Goal: Information Seeking & Learning: Learn about a topic

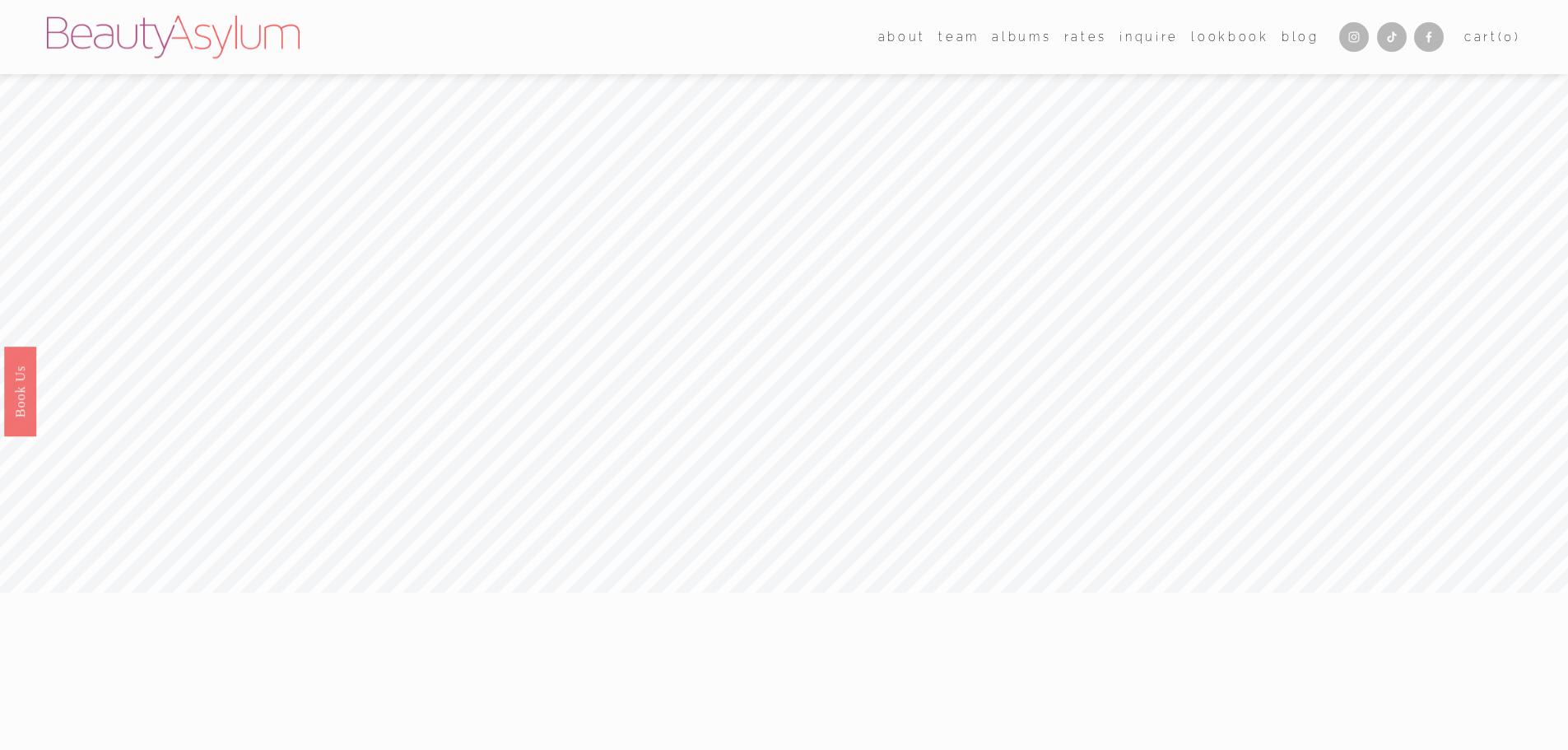
click at [1071, 39] on link "Rates" at bounding box center [1085, 36] width 43 height 24
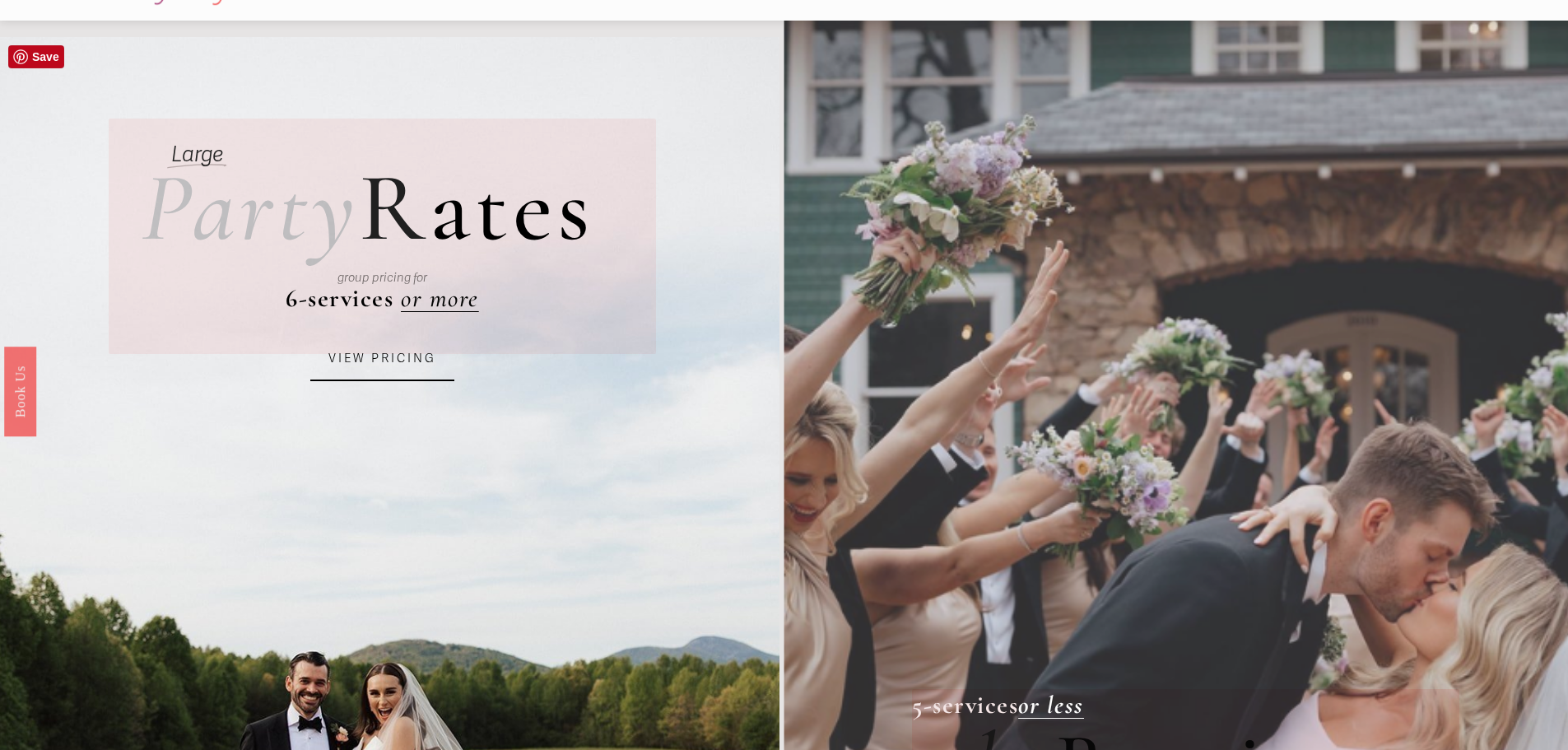
scroll to position [82, 0]
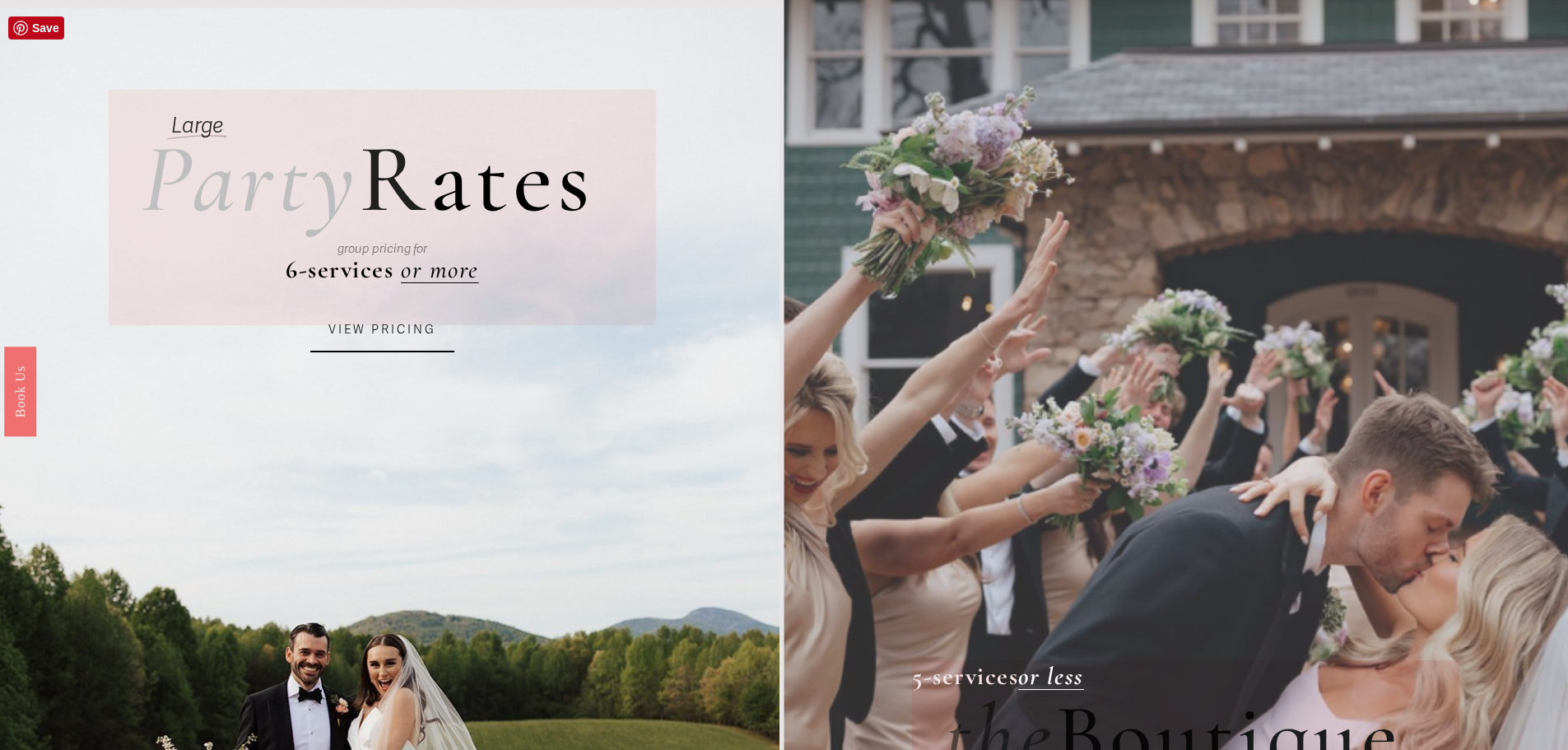
click at [374, 347] on link "VIEW PRICING" at bounding box center [382, 330] width 144 height 45
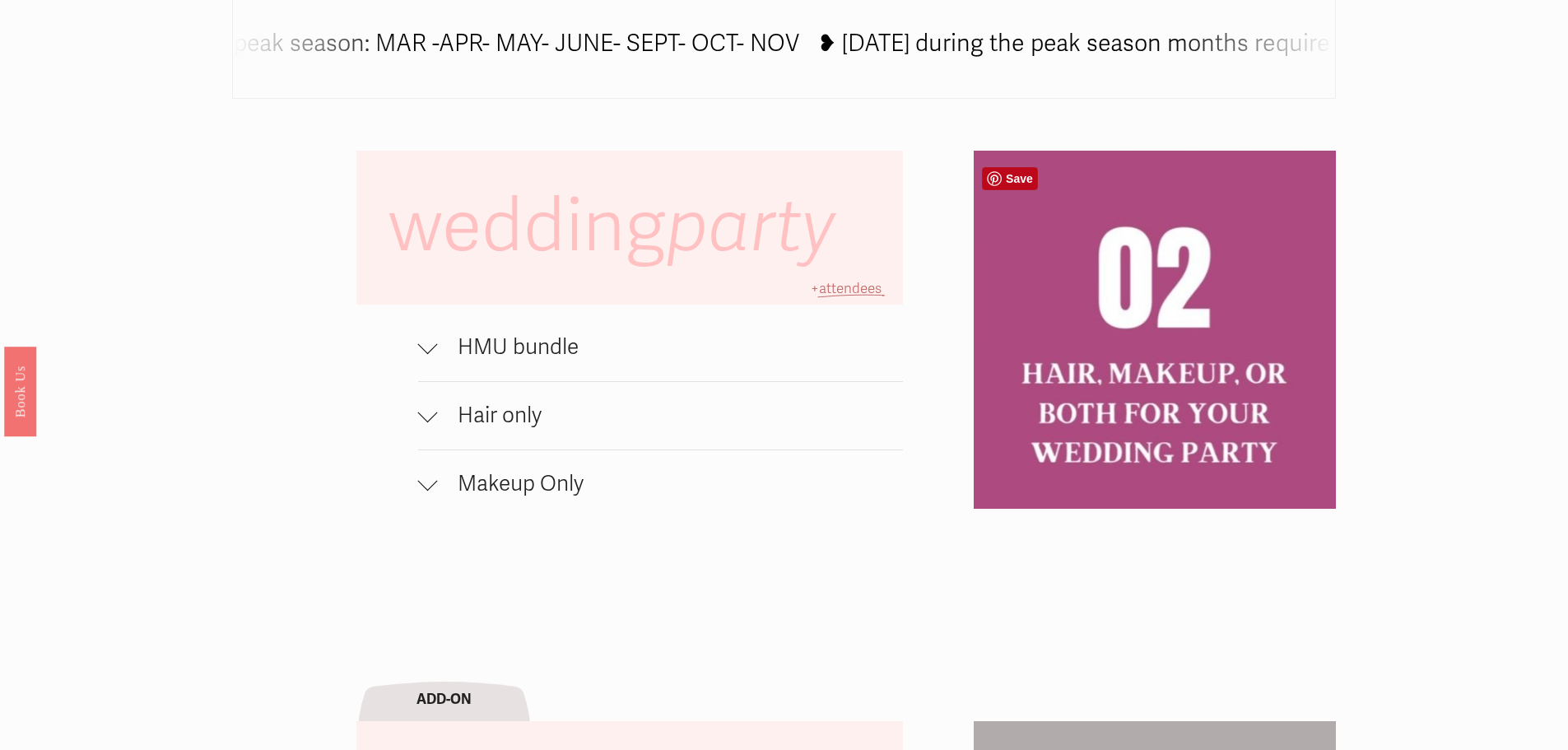
scroll to position [1235, 0]
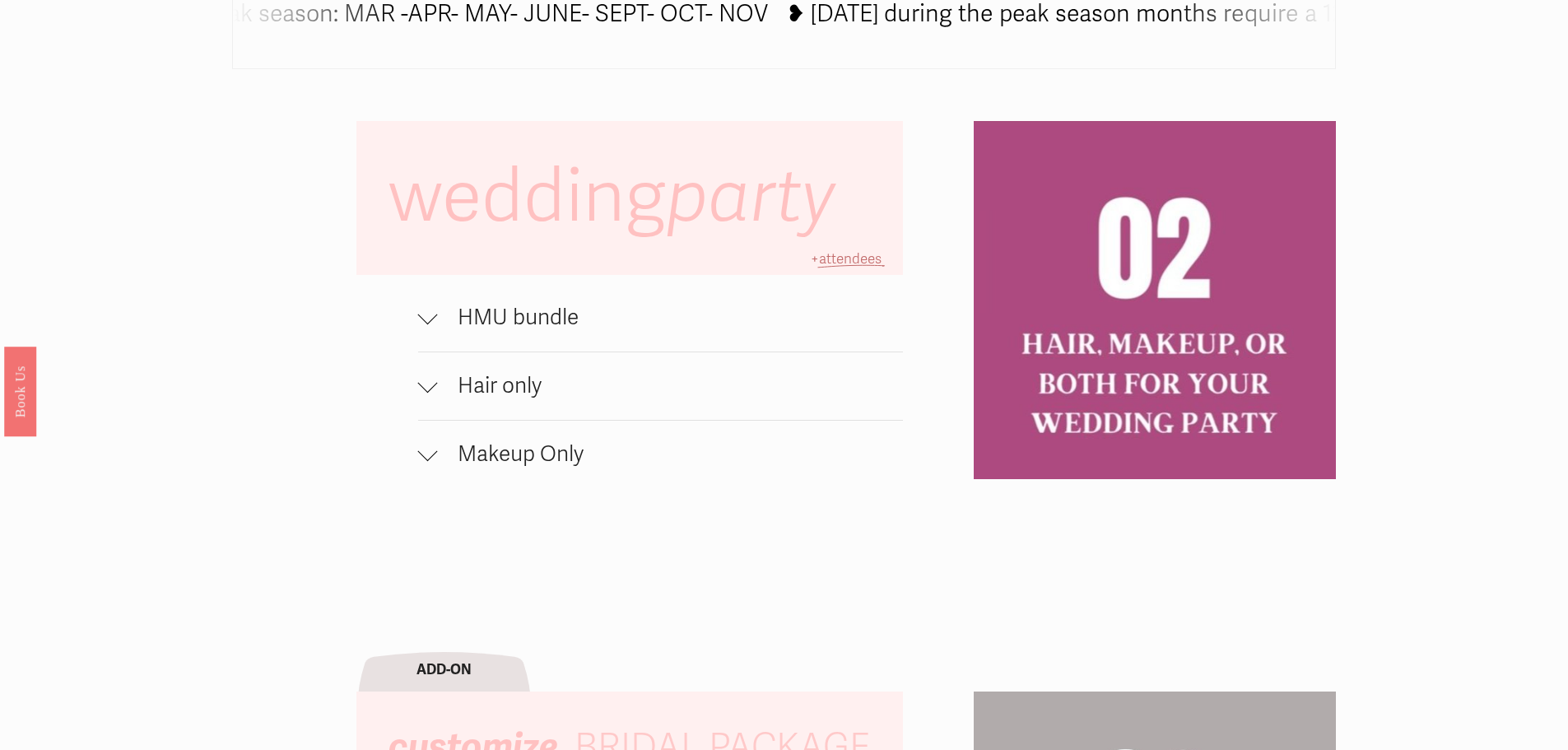
click at [518, 325] on span "HMU bundle" at bounding box center [670, 318] width 465 height 27
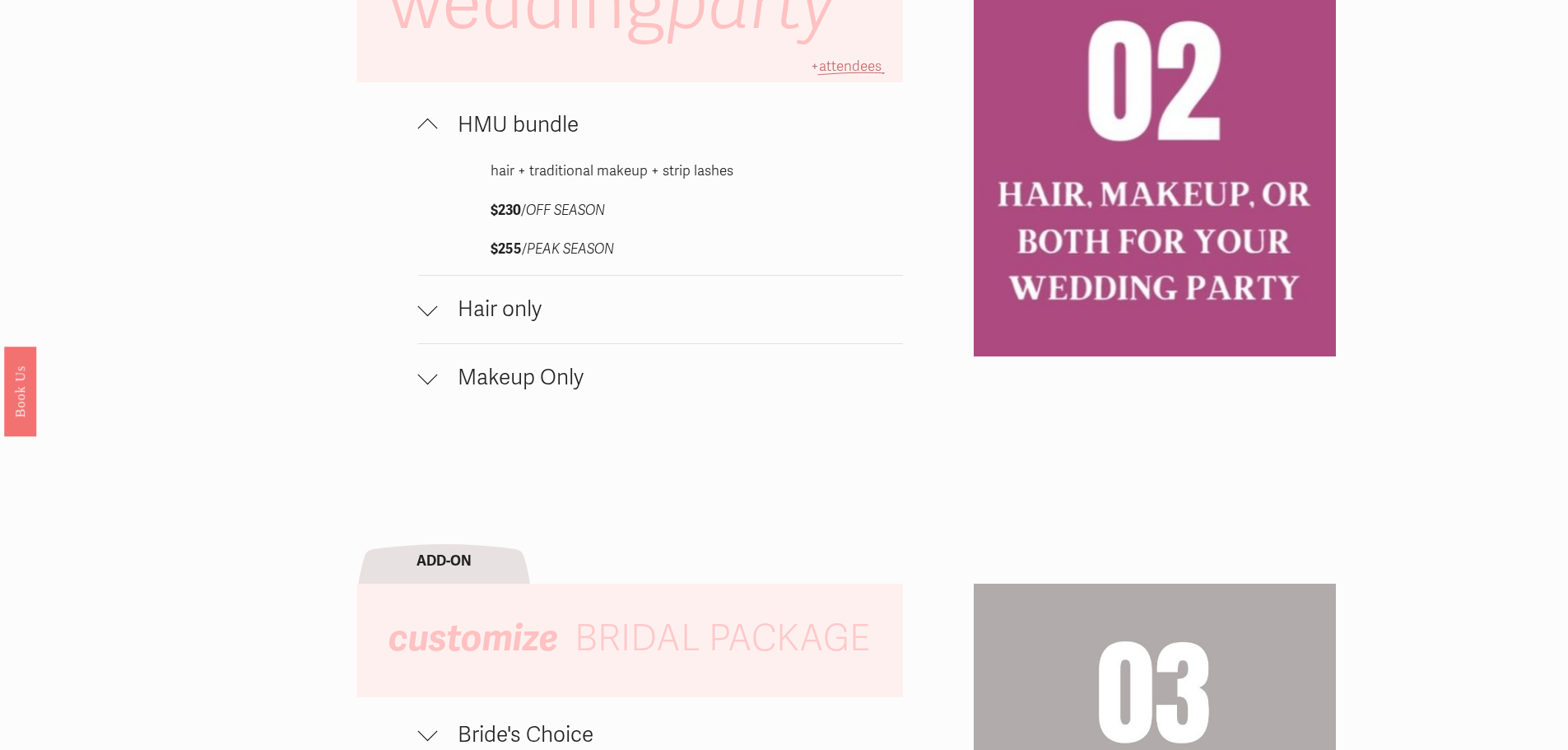
scroll to position [1975, 0]
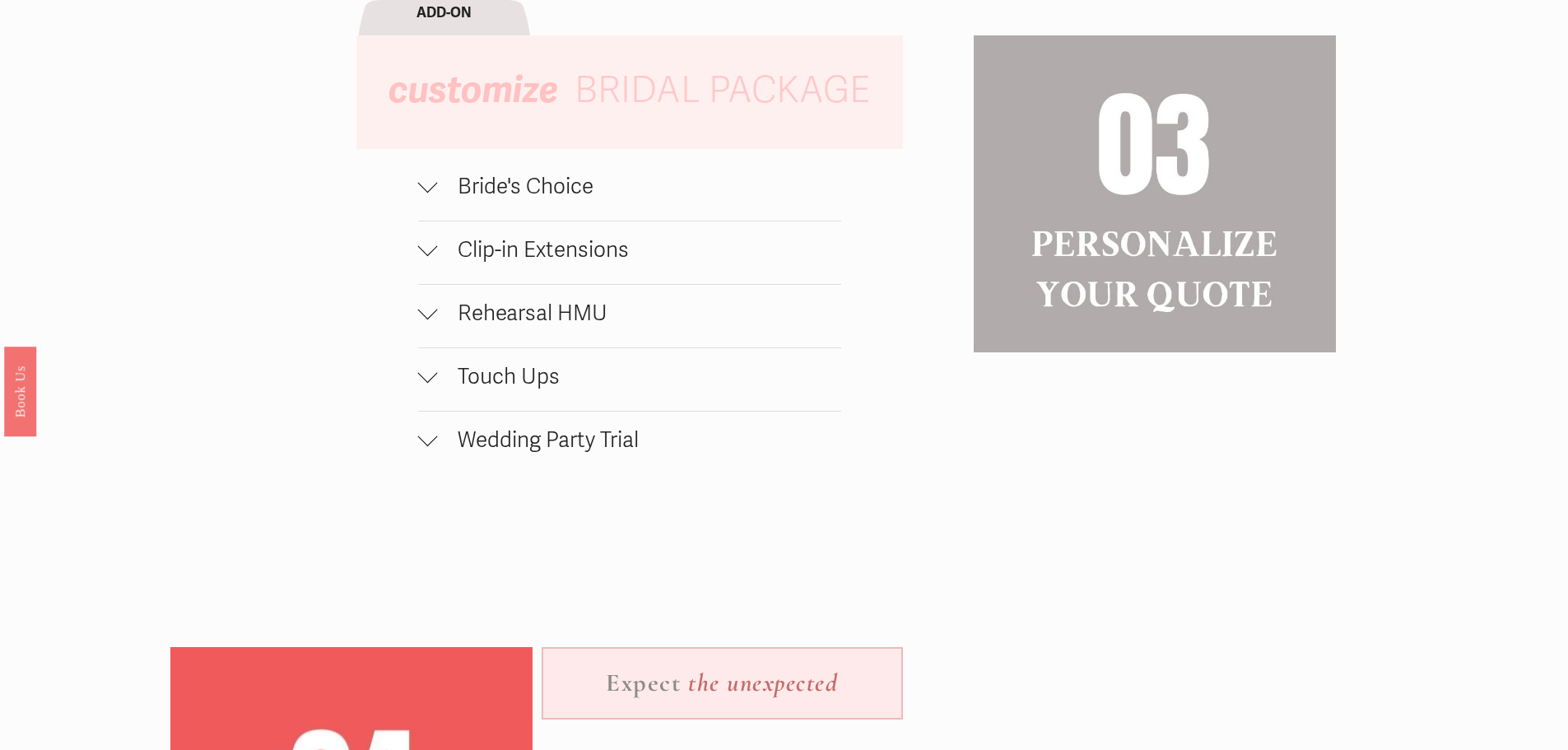
click at [548, 200] on span "Bride's Choice" at bounding box center [639, 187] width 403 height 27
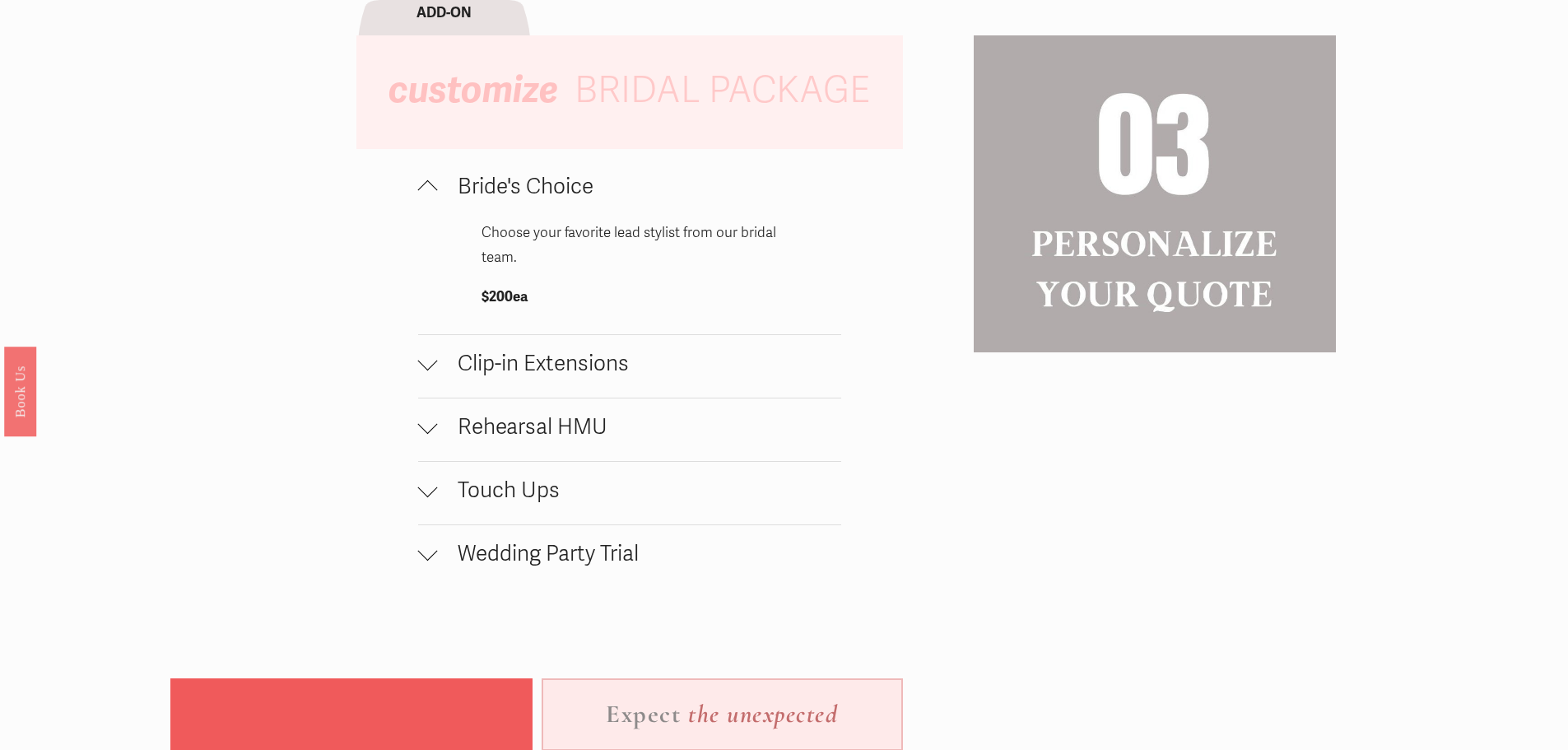
scroll to position [2058, 0]
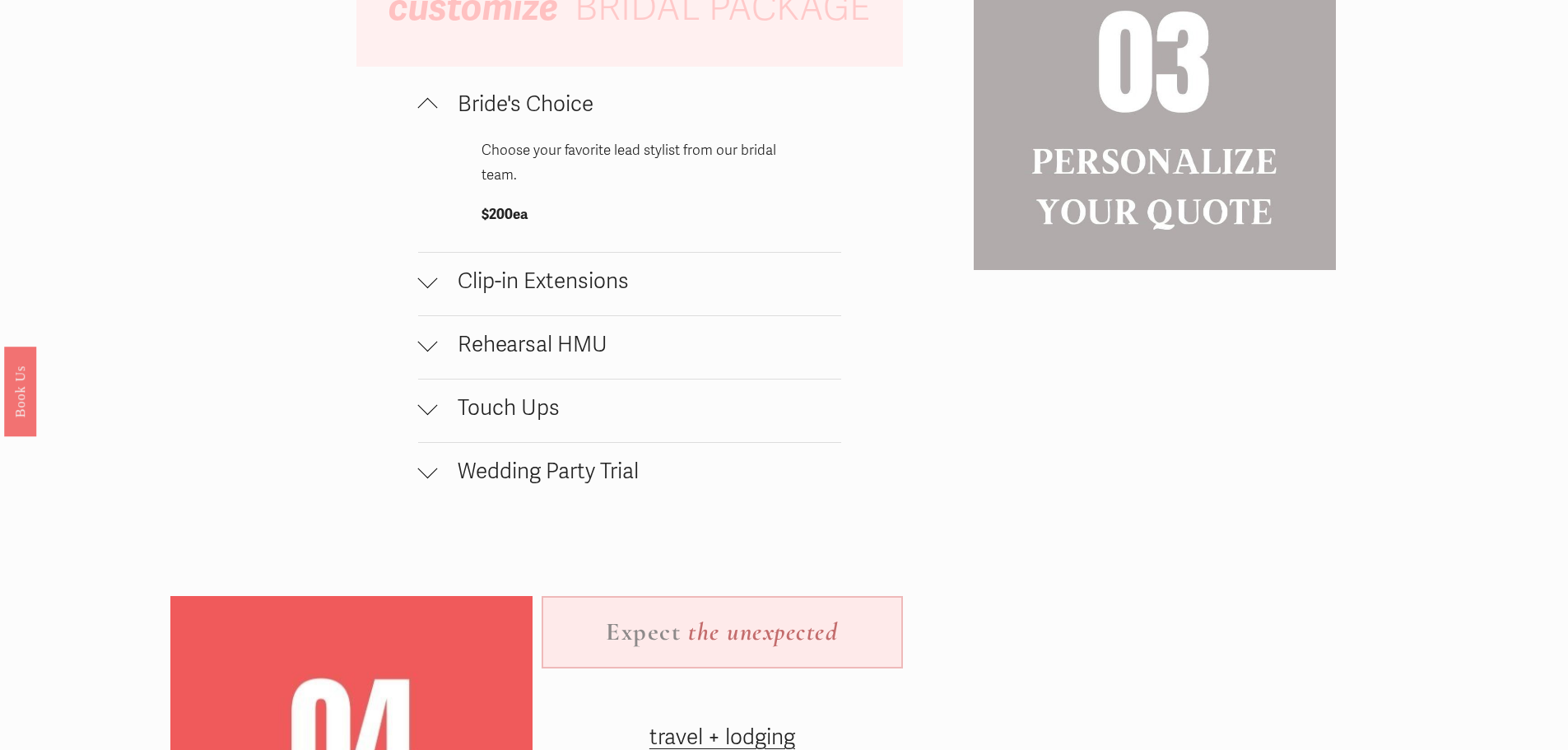
click at [581, 358] on span "Rehearsal HMU" at bounding box center [639, 345] width 403 height 27
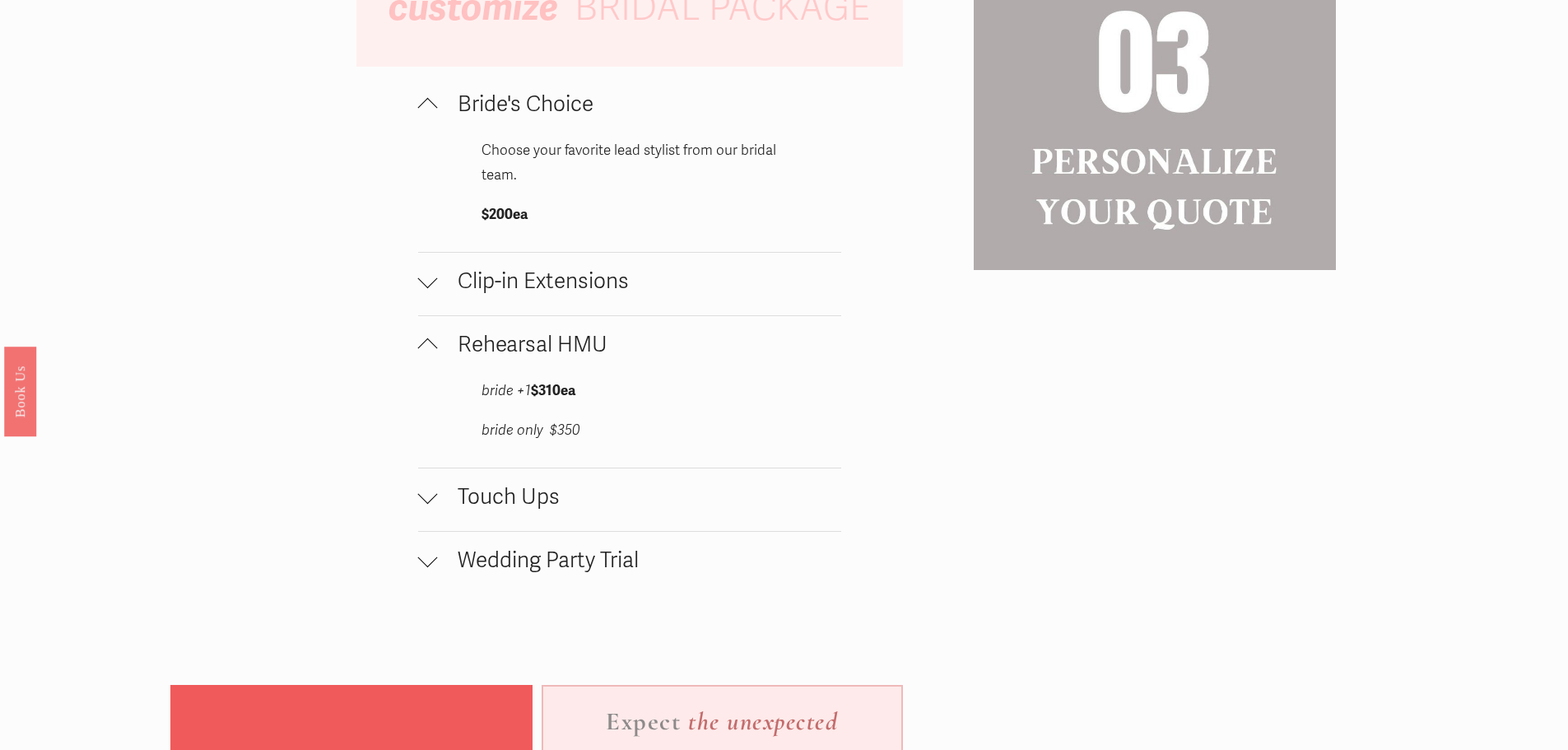
click at [553, 510] on span "Touch Ups" at bounding box center [639, 497] width 403 height 27
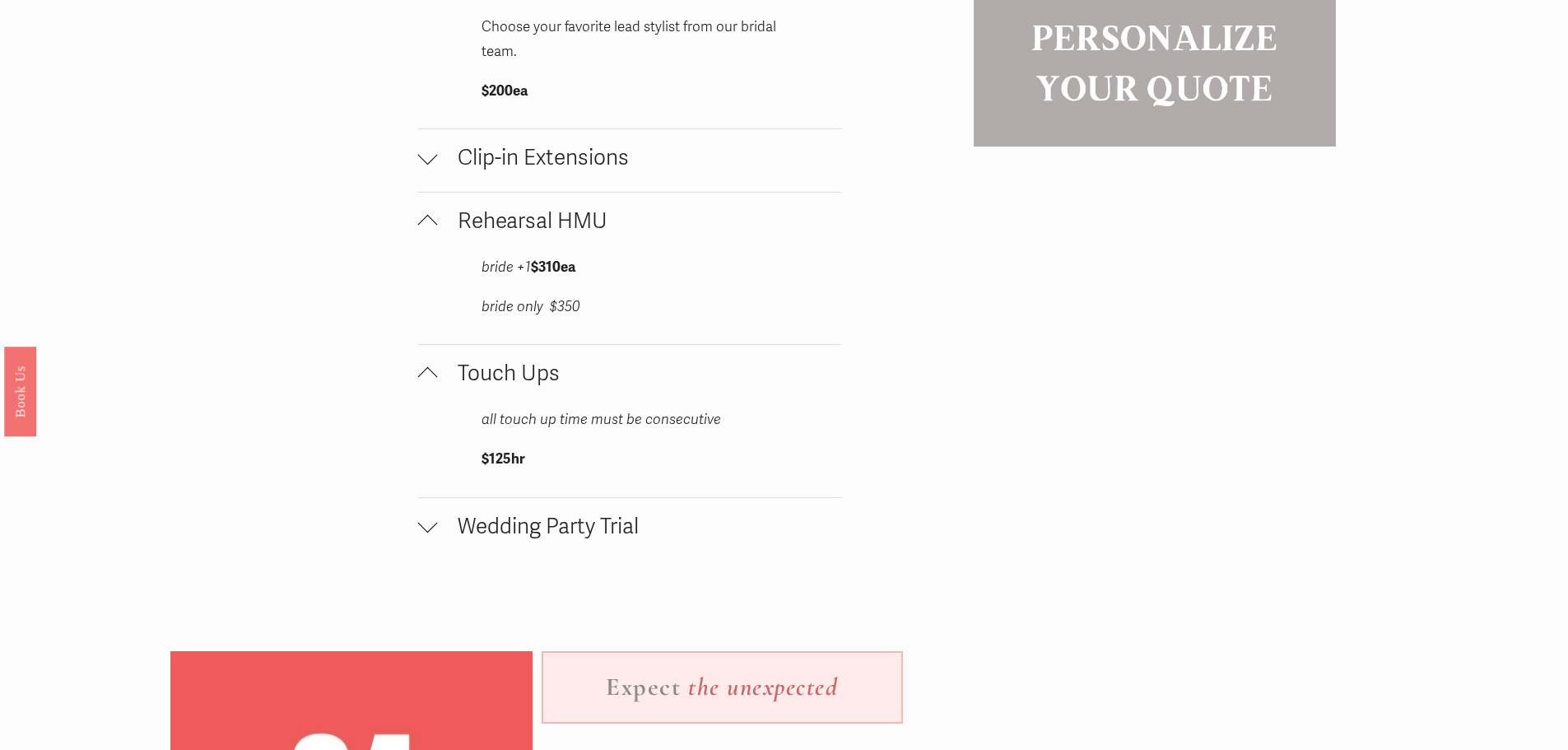
scroll to position [2305, 0]
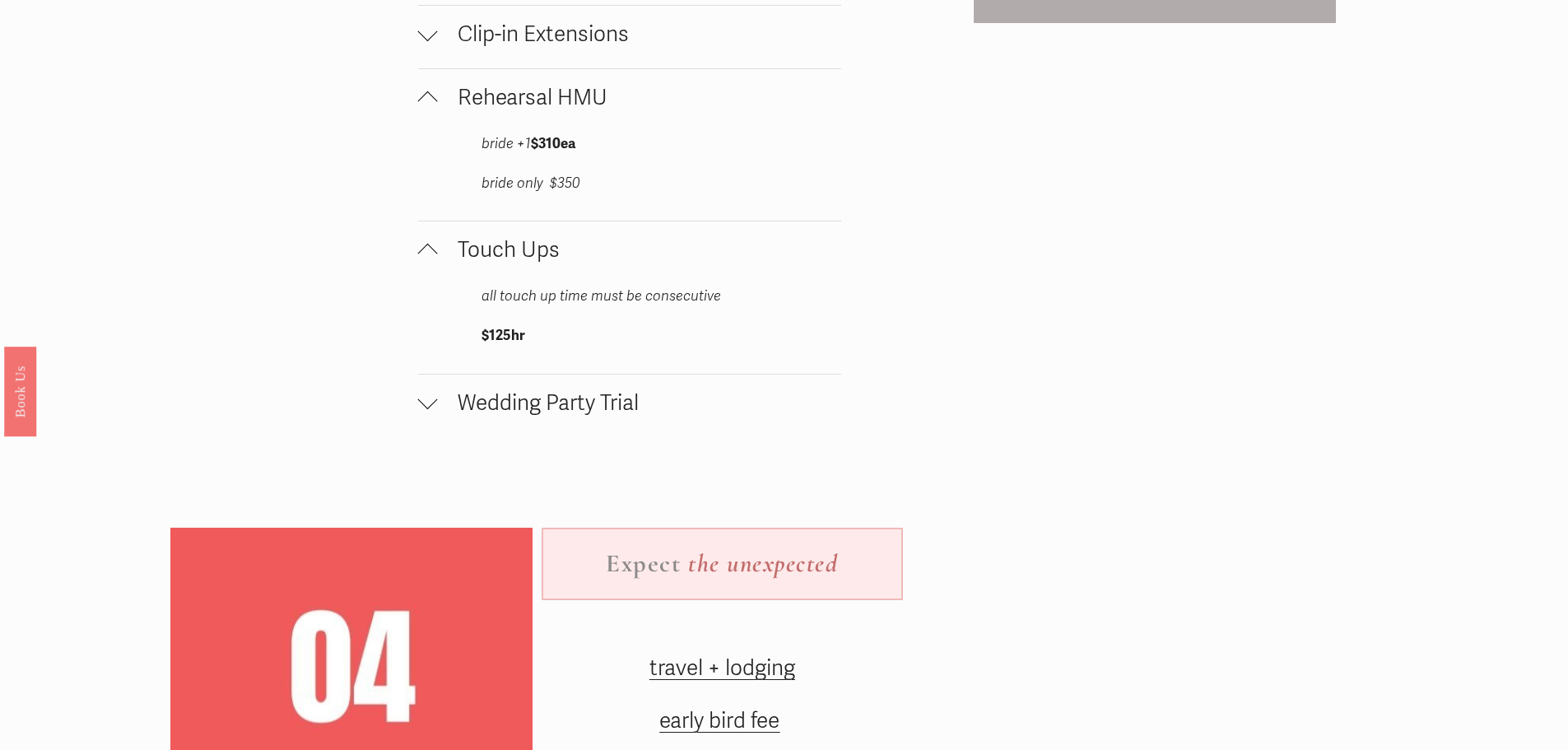
click at [637, 428] on button "Wedding Party Trial" at bounding box center [629, 406] width 423 height 63
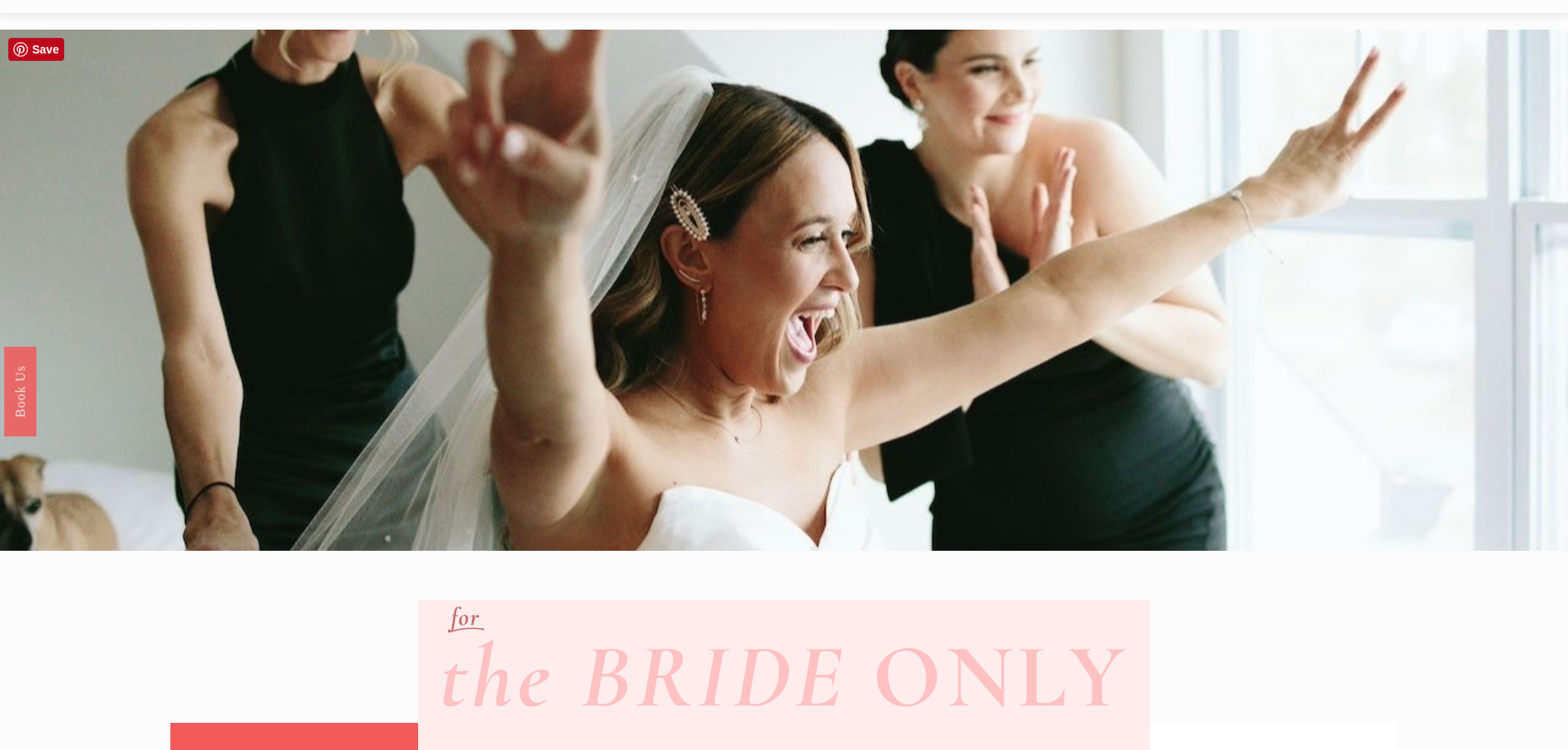
scroll to position [0, 0]
